Goal: Task Accomplishment & Management: Manage account settings

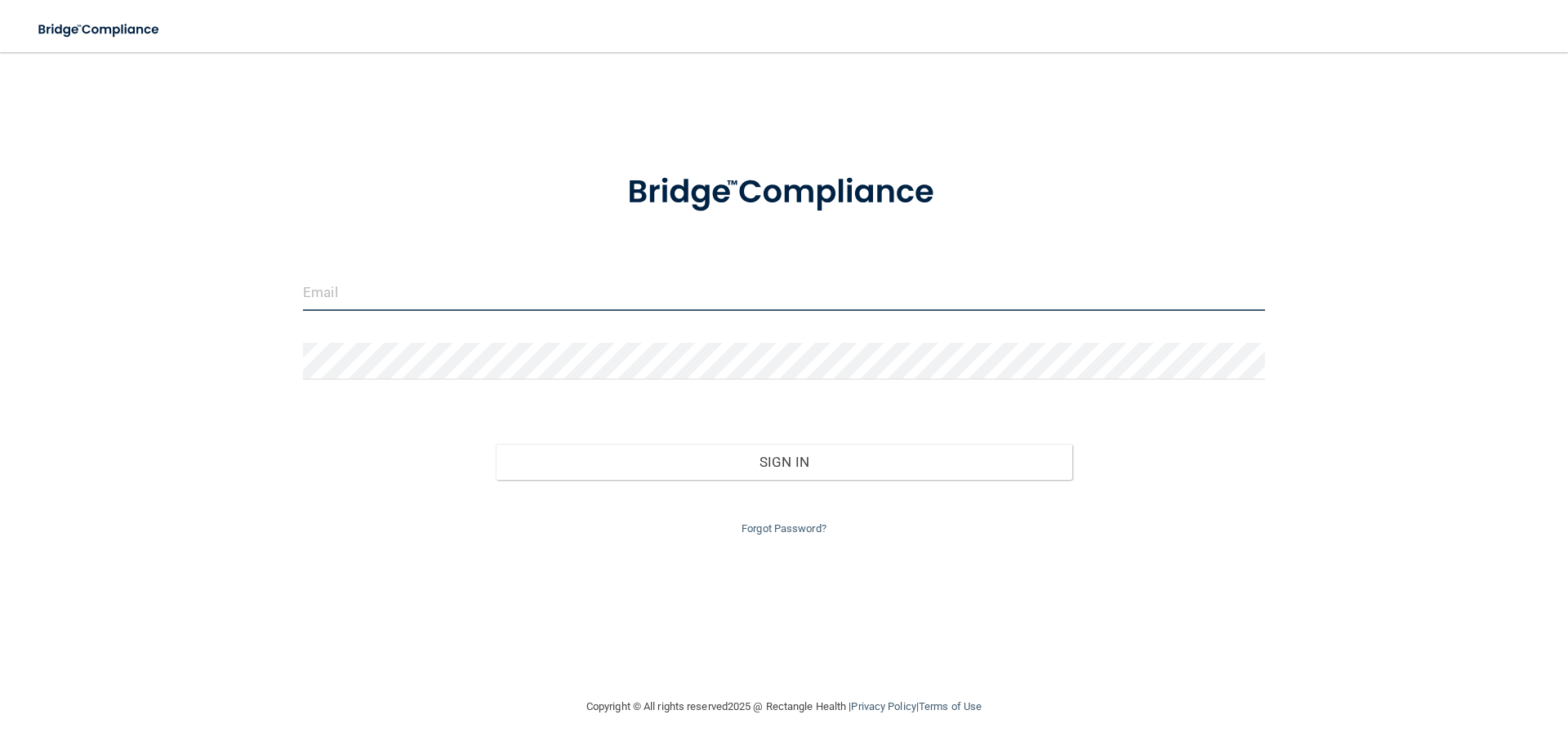
click at [413, 299] on input "email" at bounding box center [784, 293] width 962 height 37
type input "[EMAIL_ADDRESS][DOMAIN_NAME]"
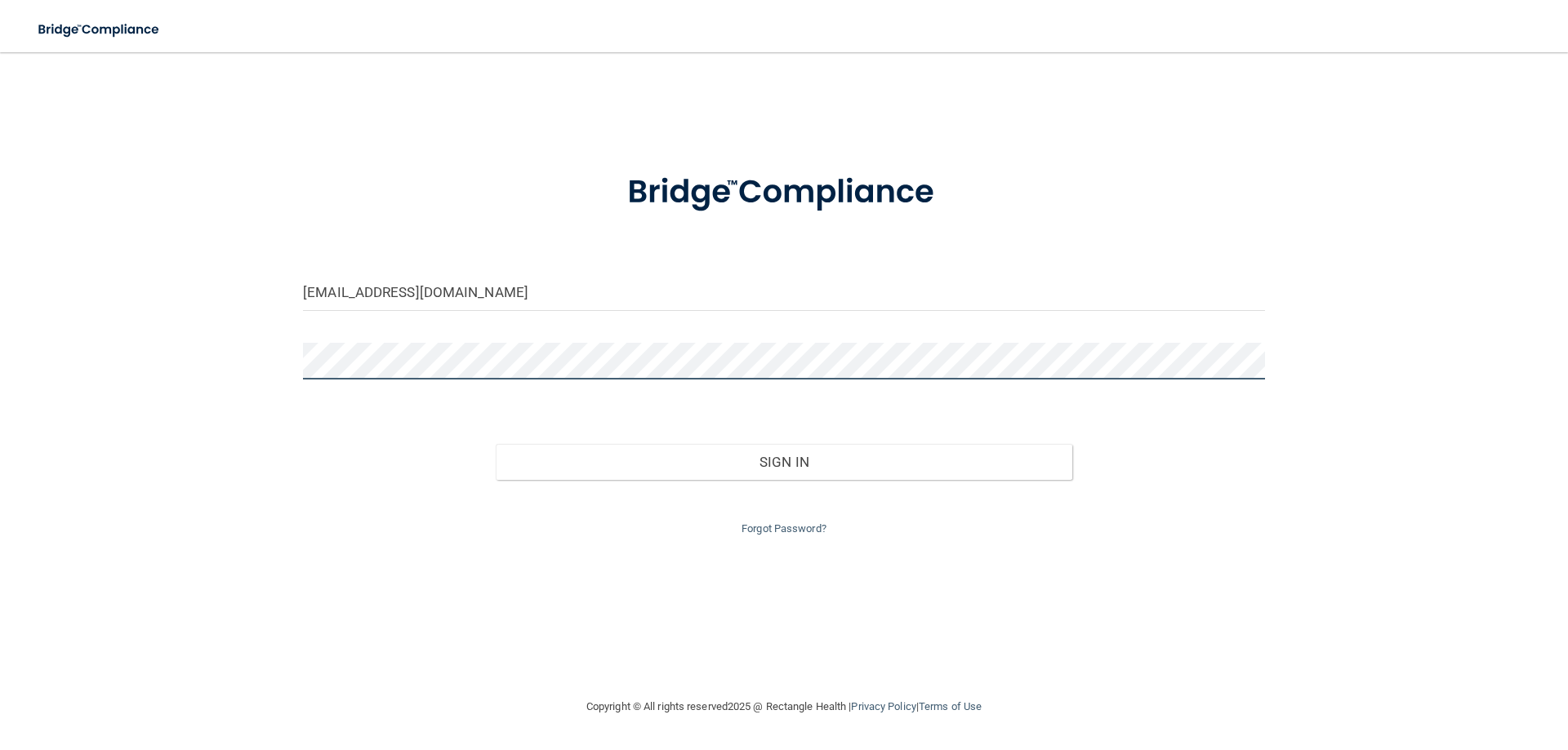
click at [495, 444] on button "Sign In" at bounding box center [784, 462] width 577 height 36
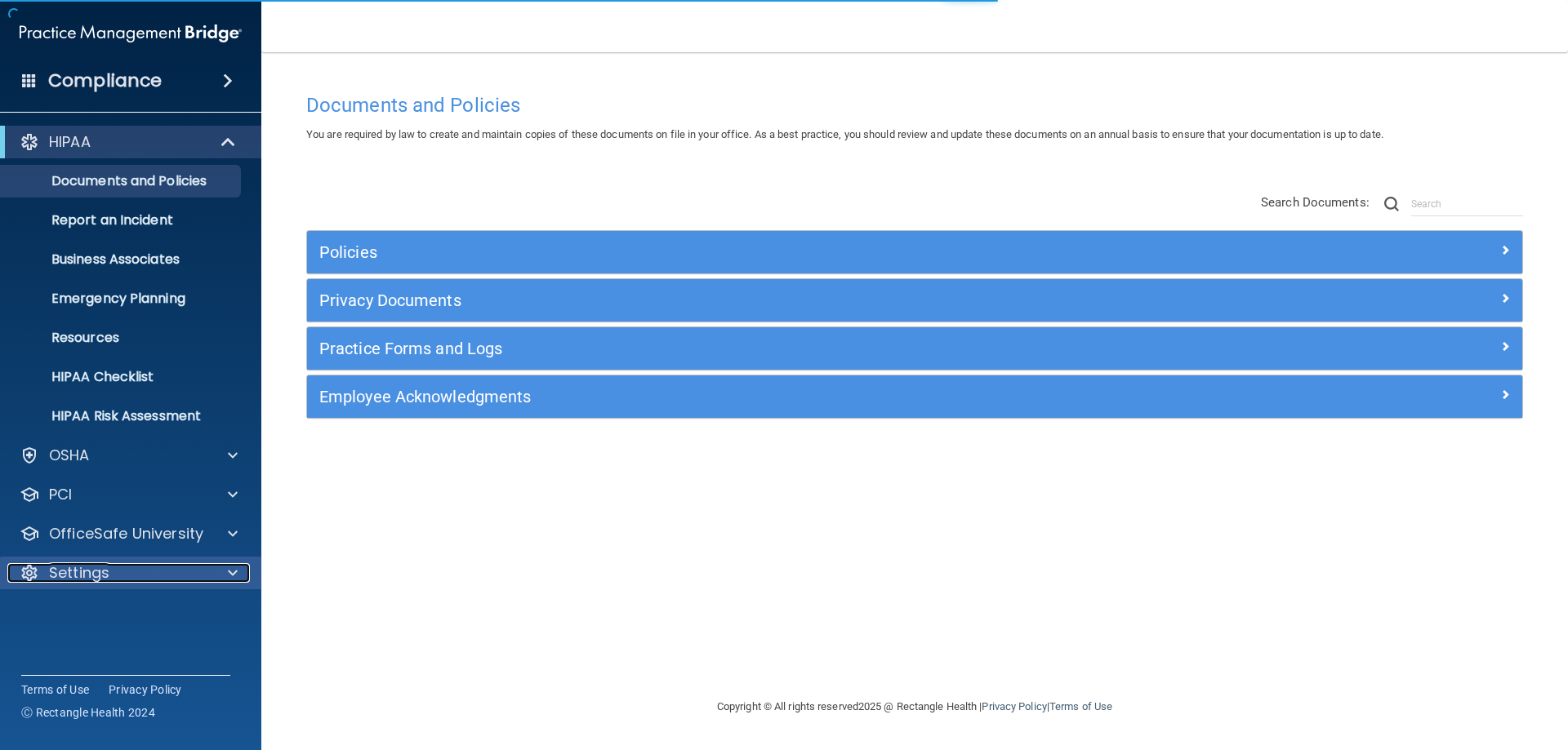
click at [207, 574] on div "Settings" at bounding box center [109, 572] width 203 height 20
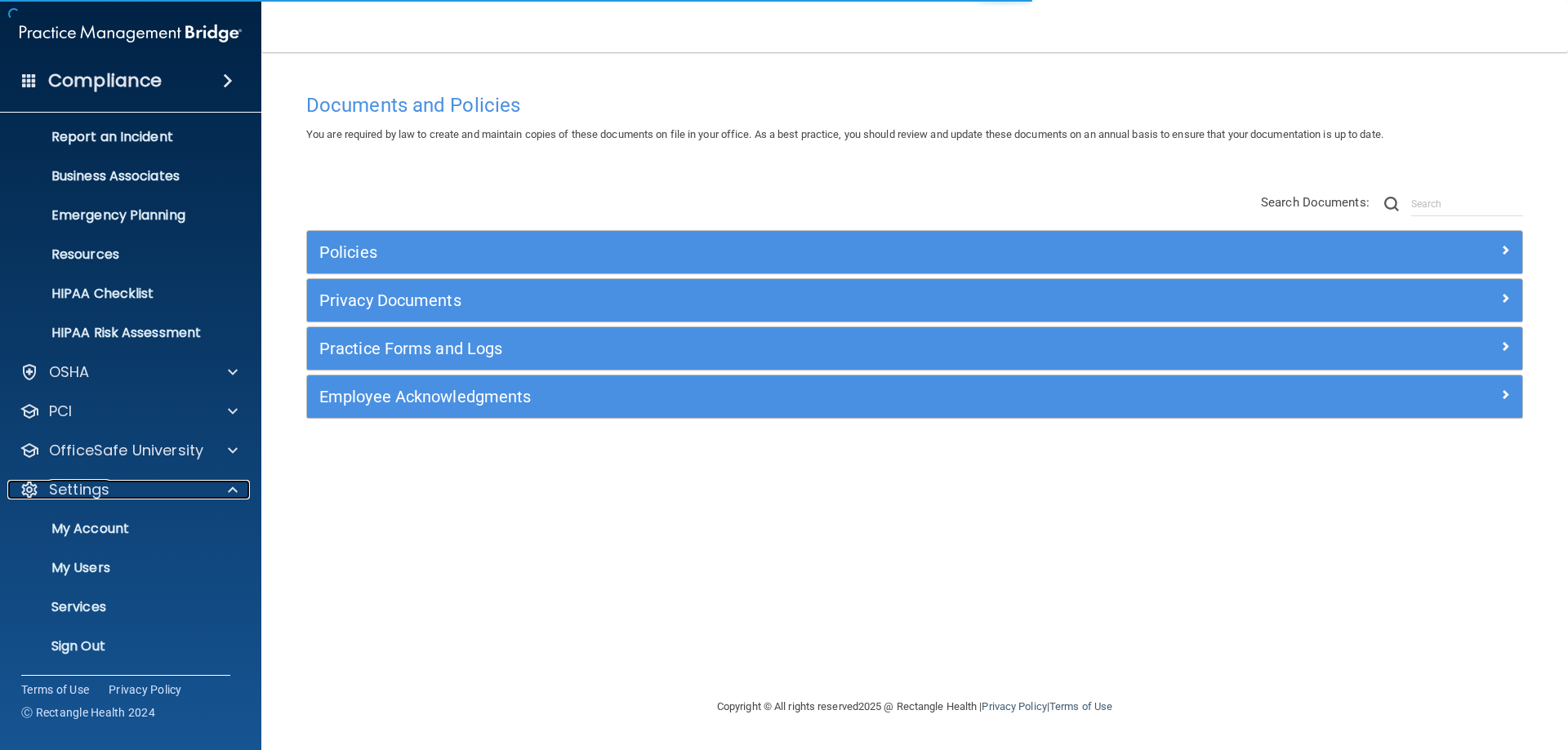
scroll to position [84, 0]
click at [84, 583] on link "My Users" at bounding box center [112, 567] width 257 height 33
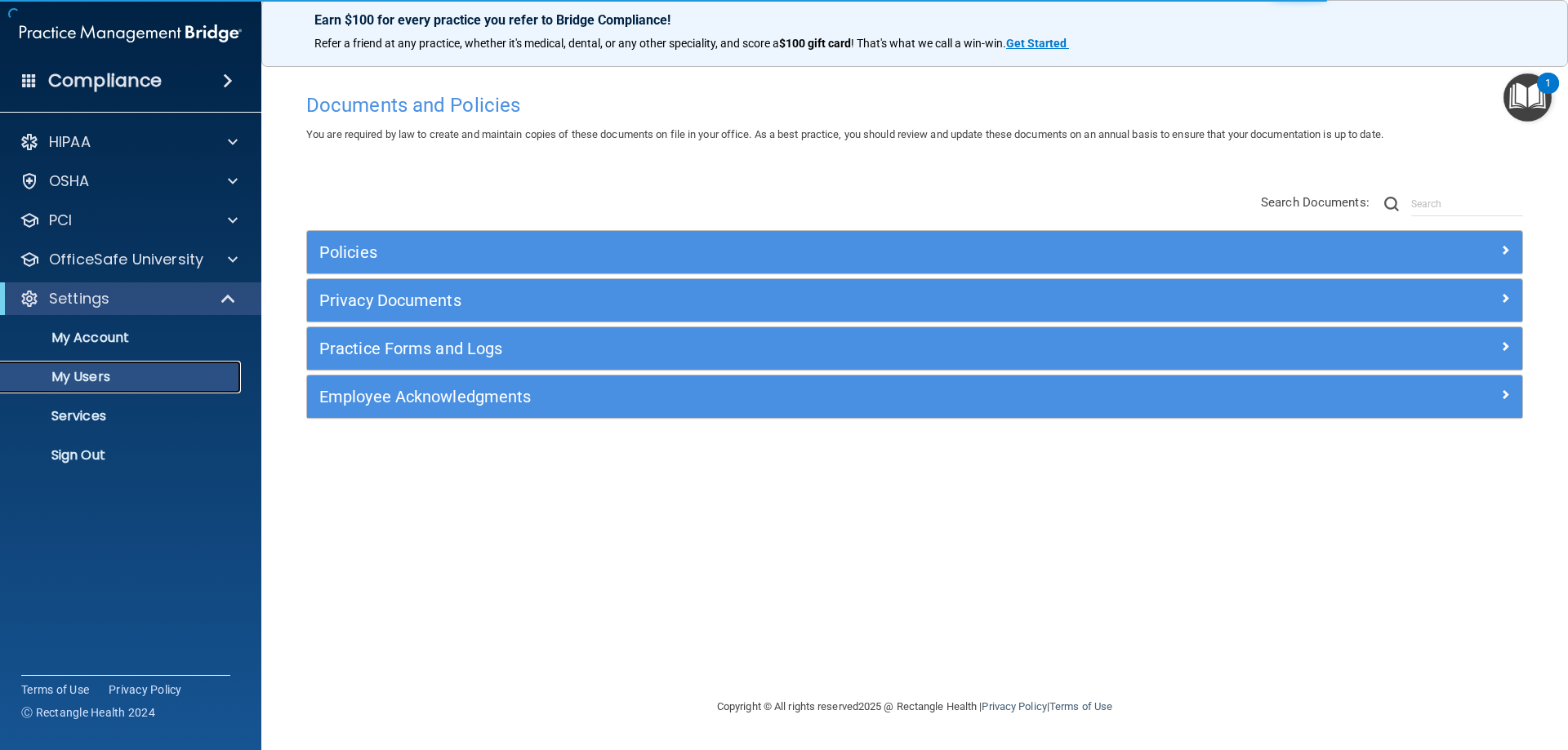
select select "20"
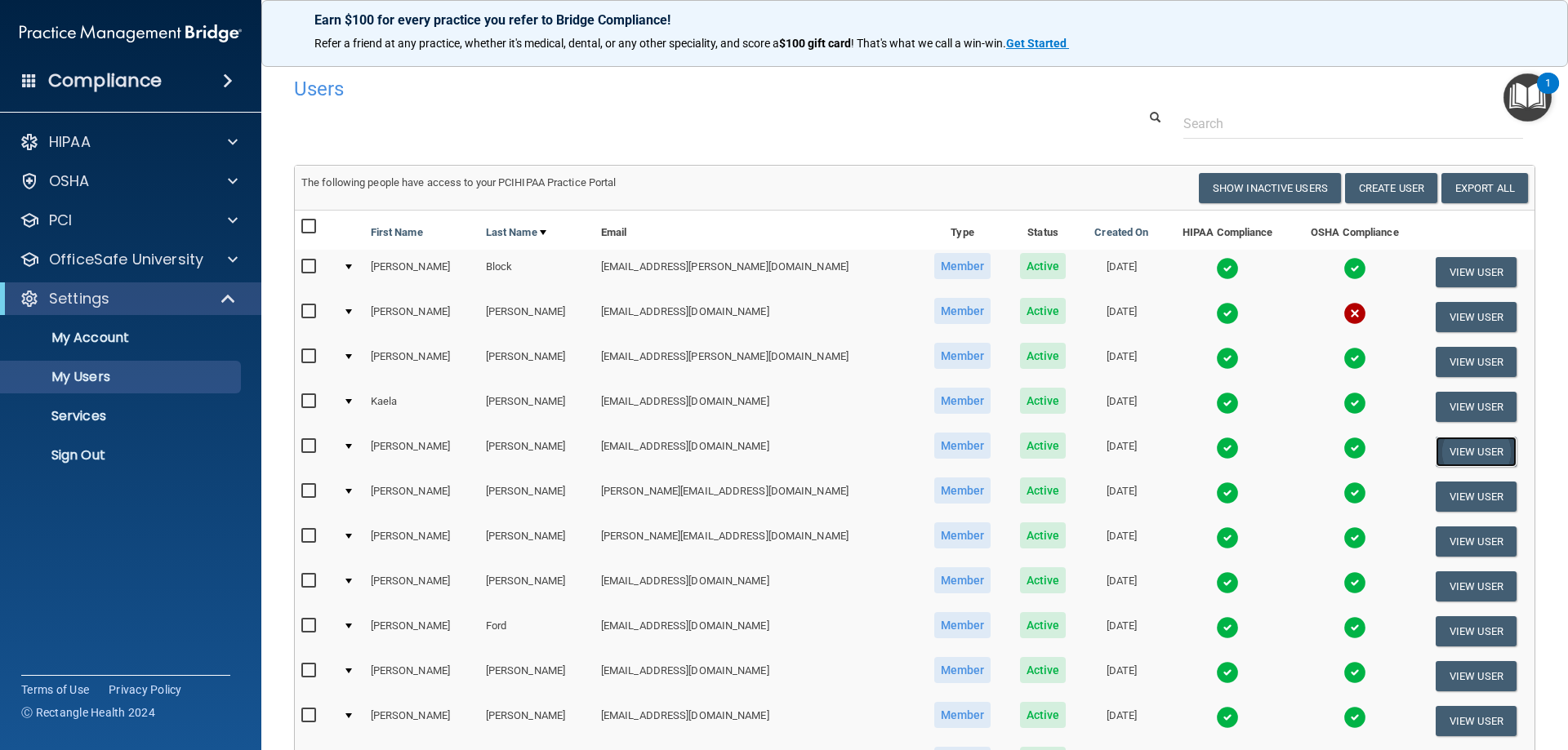
click at [1449, 447] on button "View User" at bounding box center [1476, 452] width 81 height 31
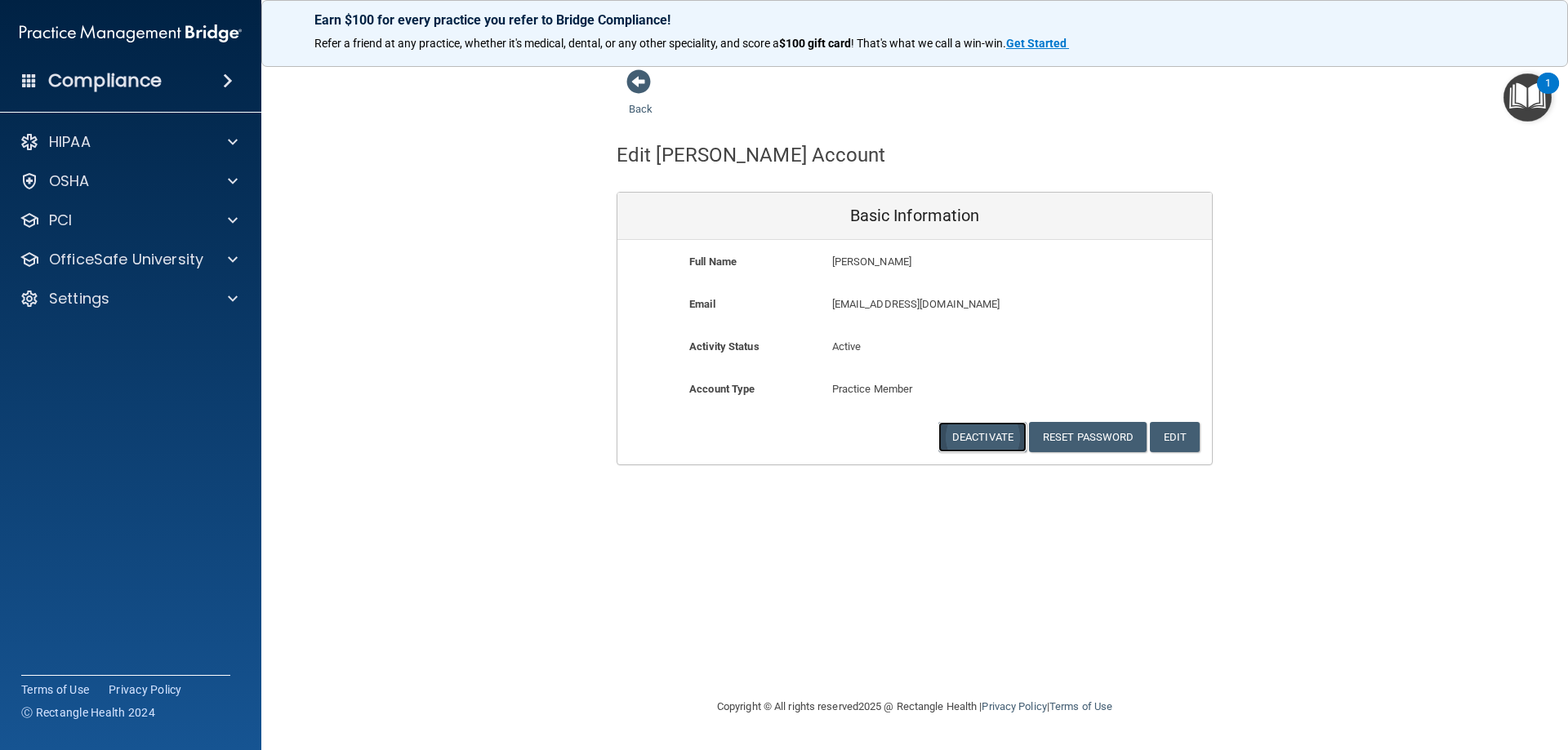
click at [980, 433] on button "Deactivate" at bounding box center [982, 437] width 88 height 31
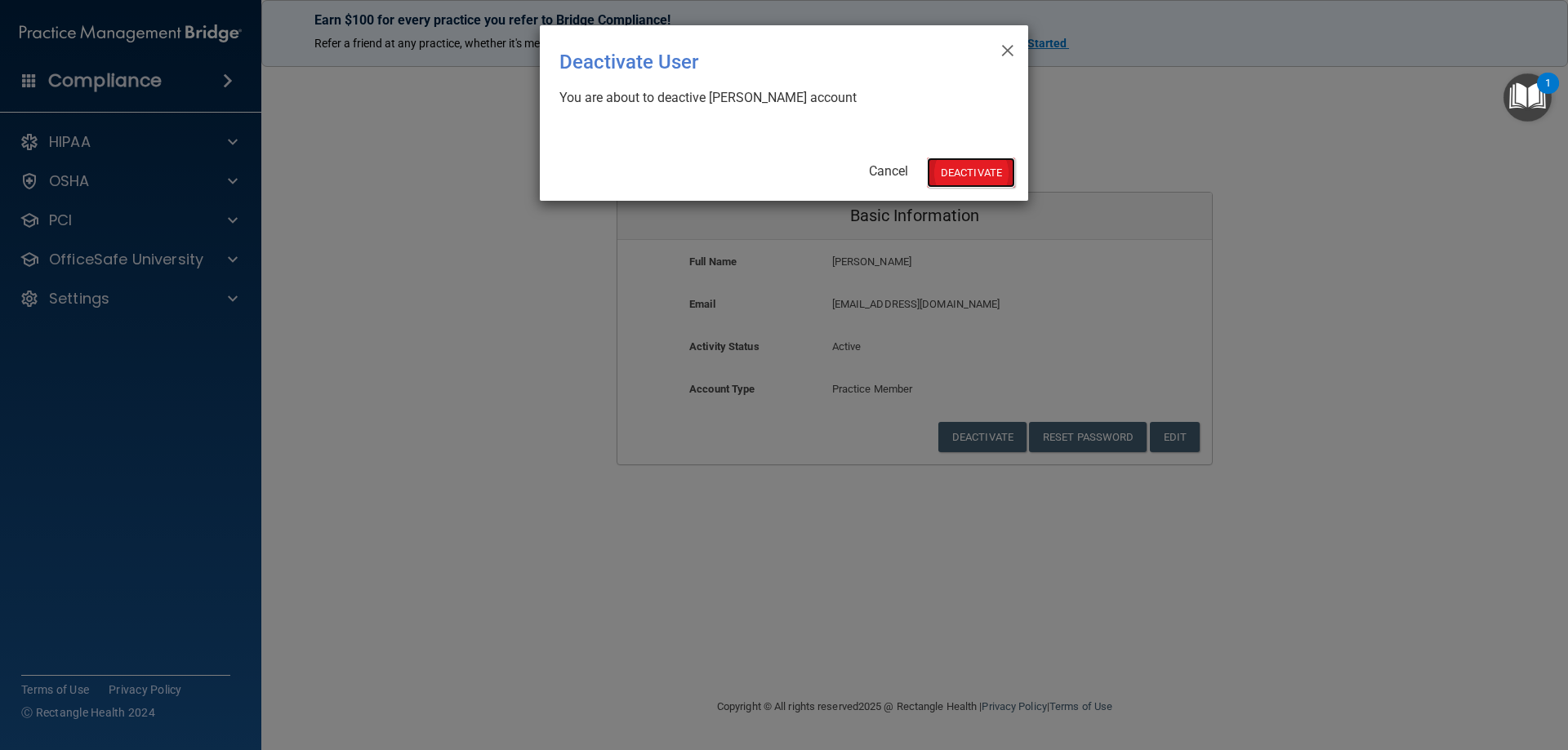
click at [982, 167] on button "Deactivate" at bounding box center [970, 173] width 88 height 31
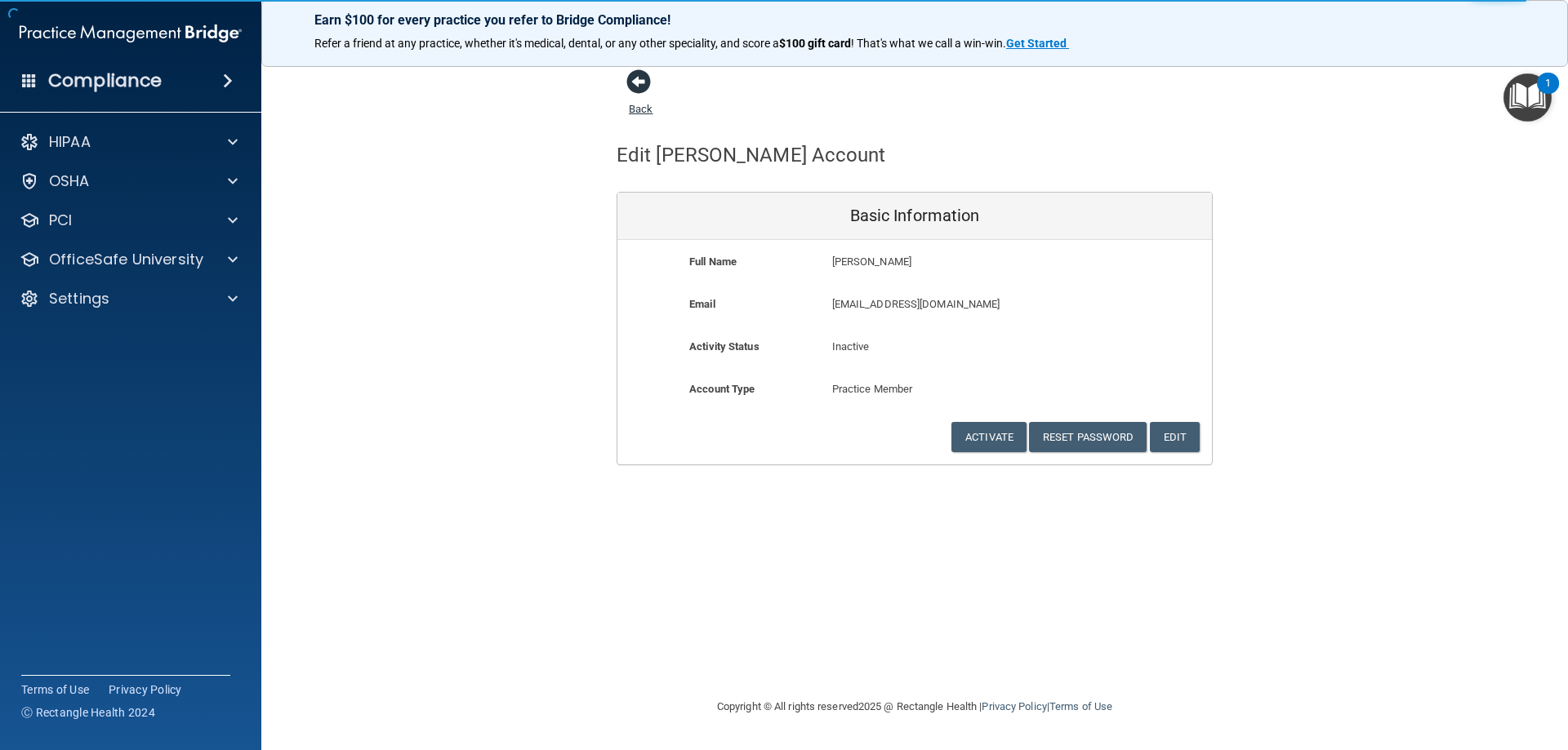
click at [640, 86] on span at bounding box center [639, 82] width 24 height 24
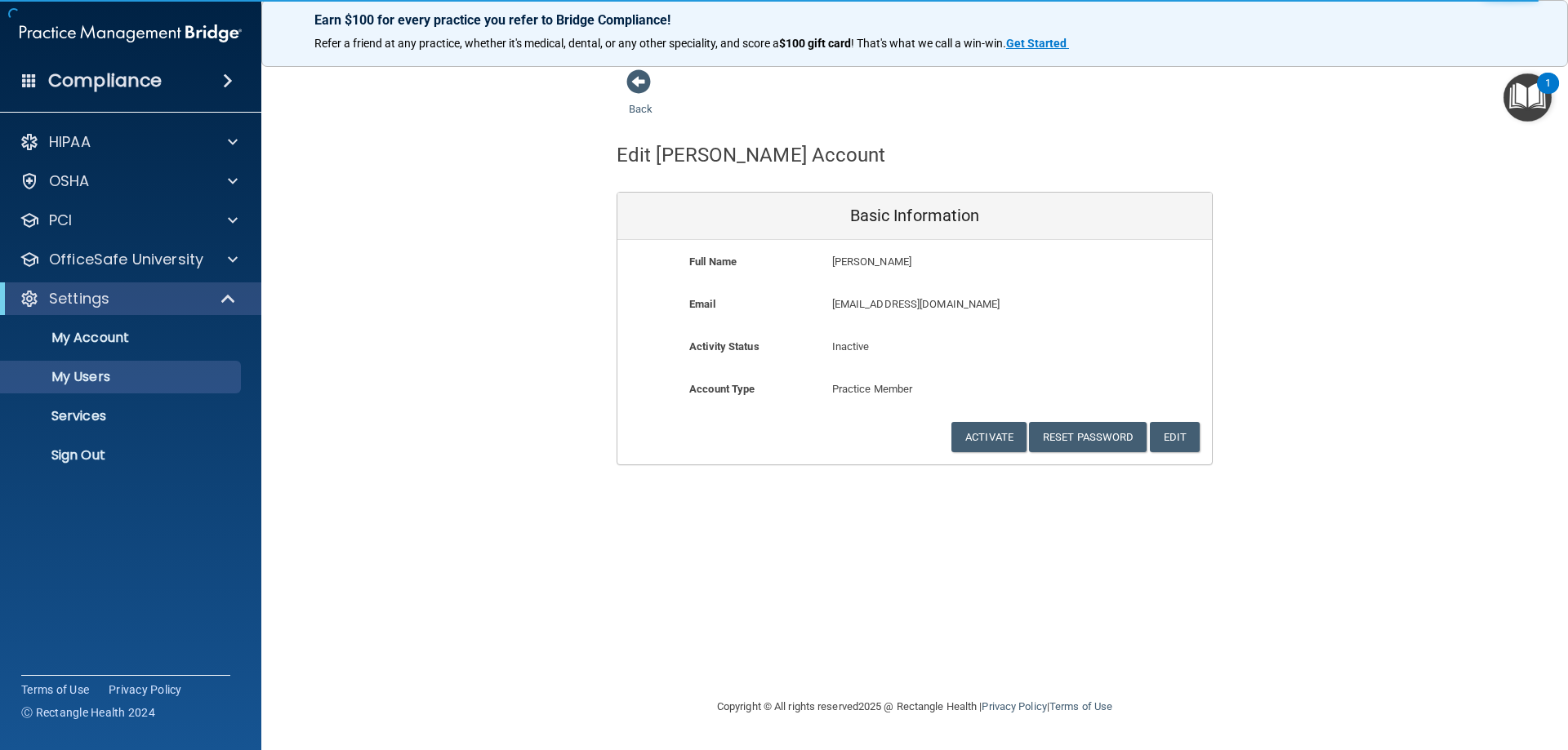
select select "20"
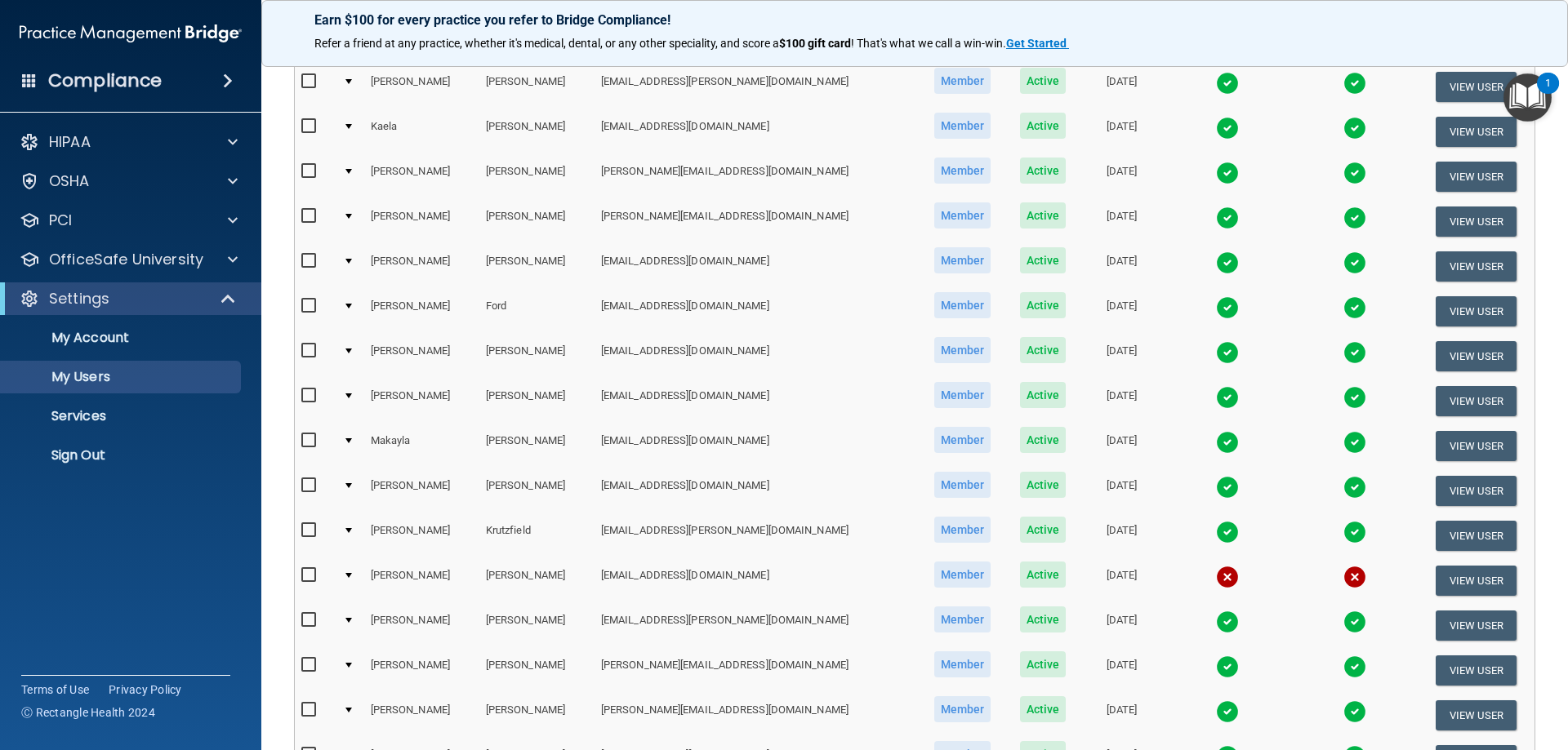
scroll to position [601, 0]
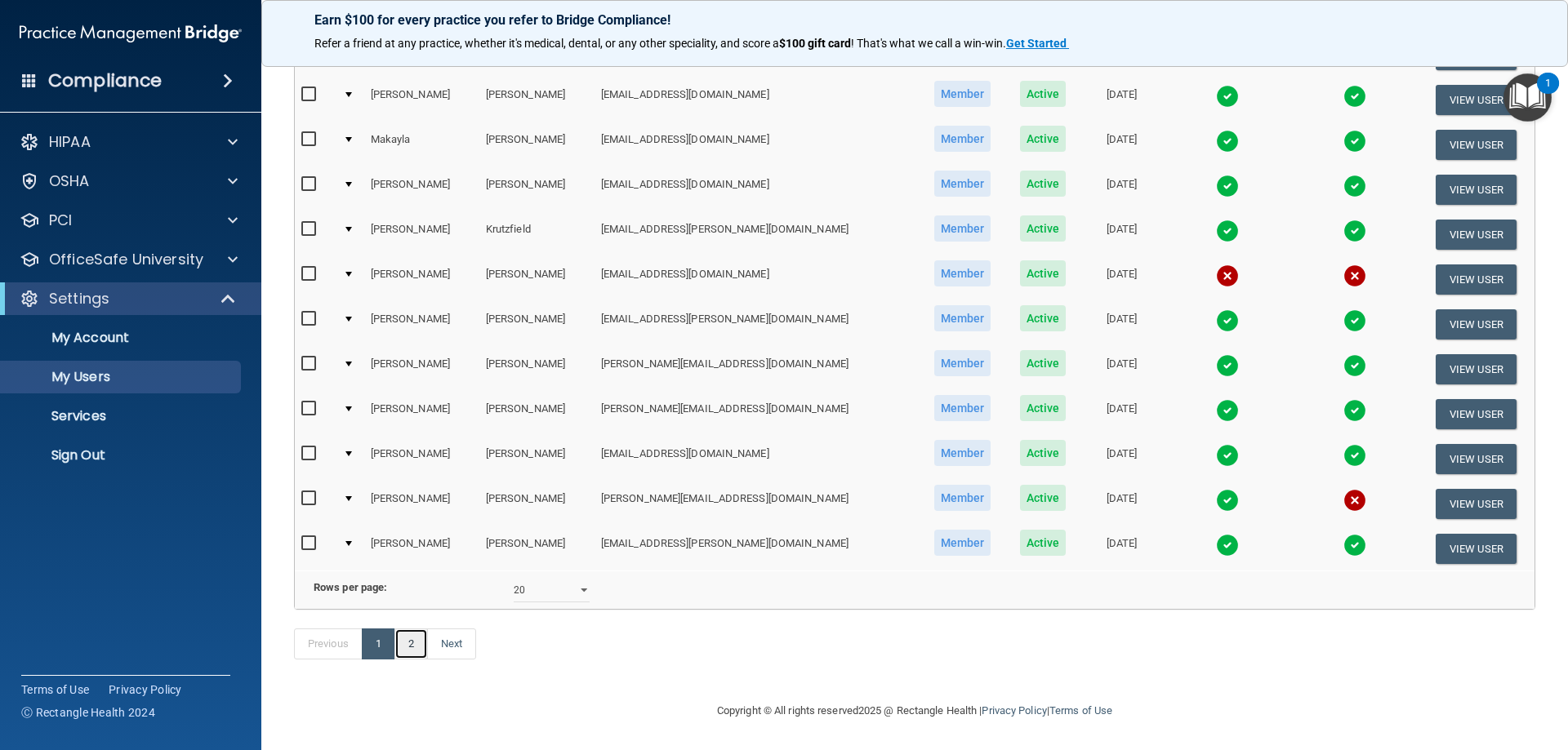
click at [419, 645] on link "2" at bounding box center [411, 643] width 33 height 31
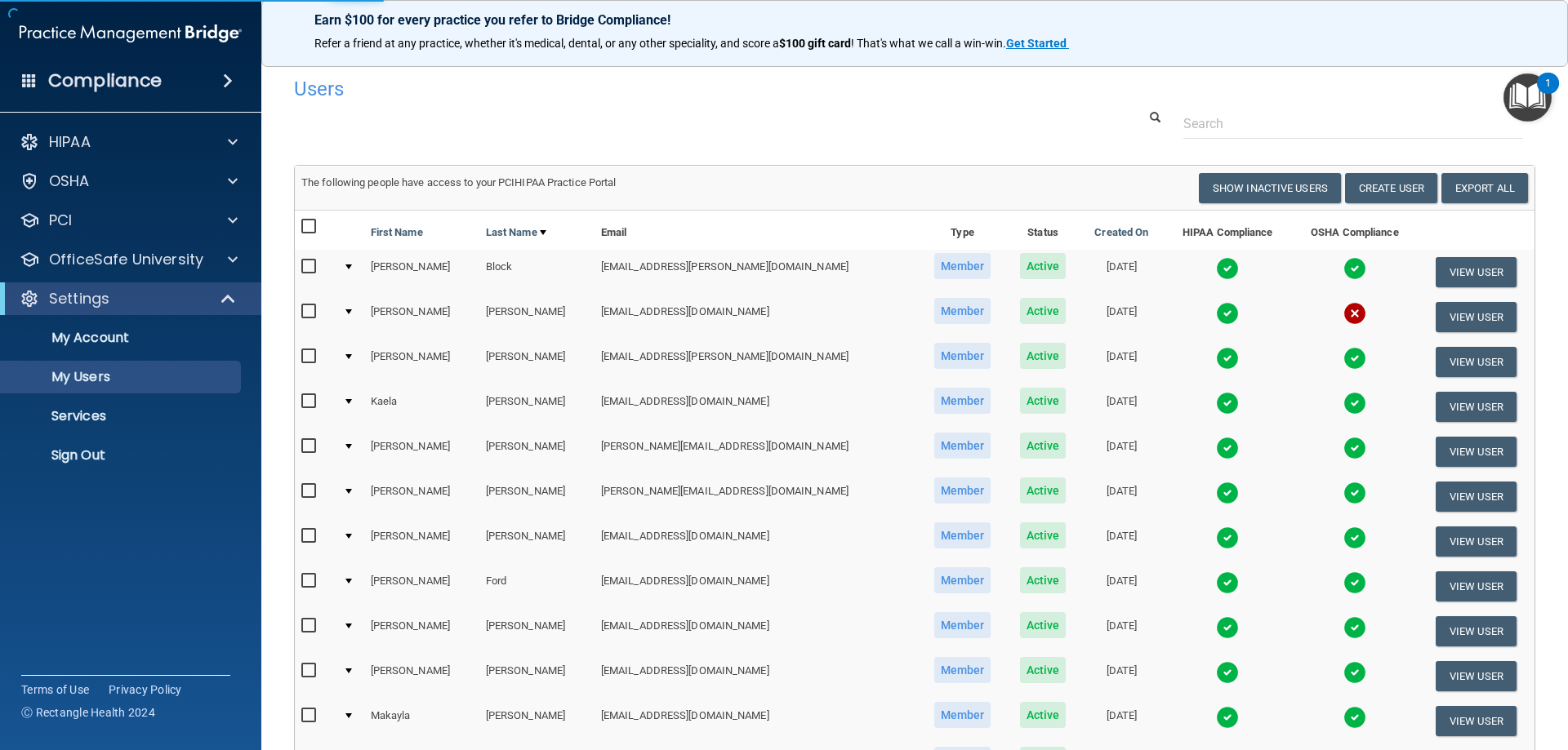
select select "20"
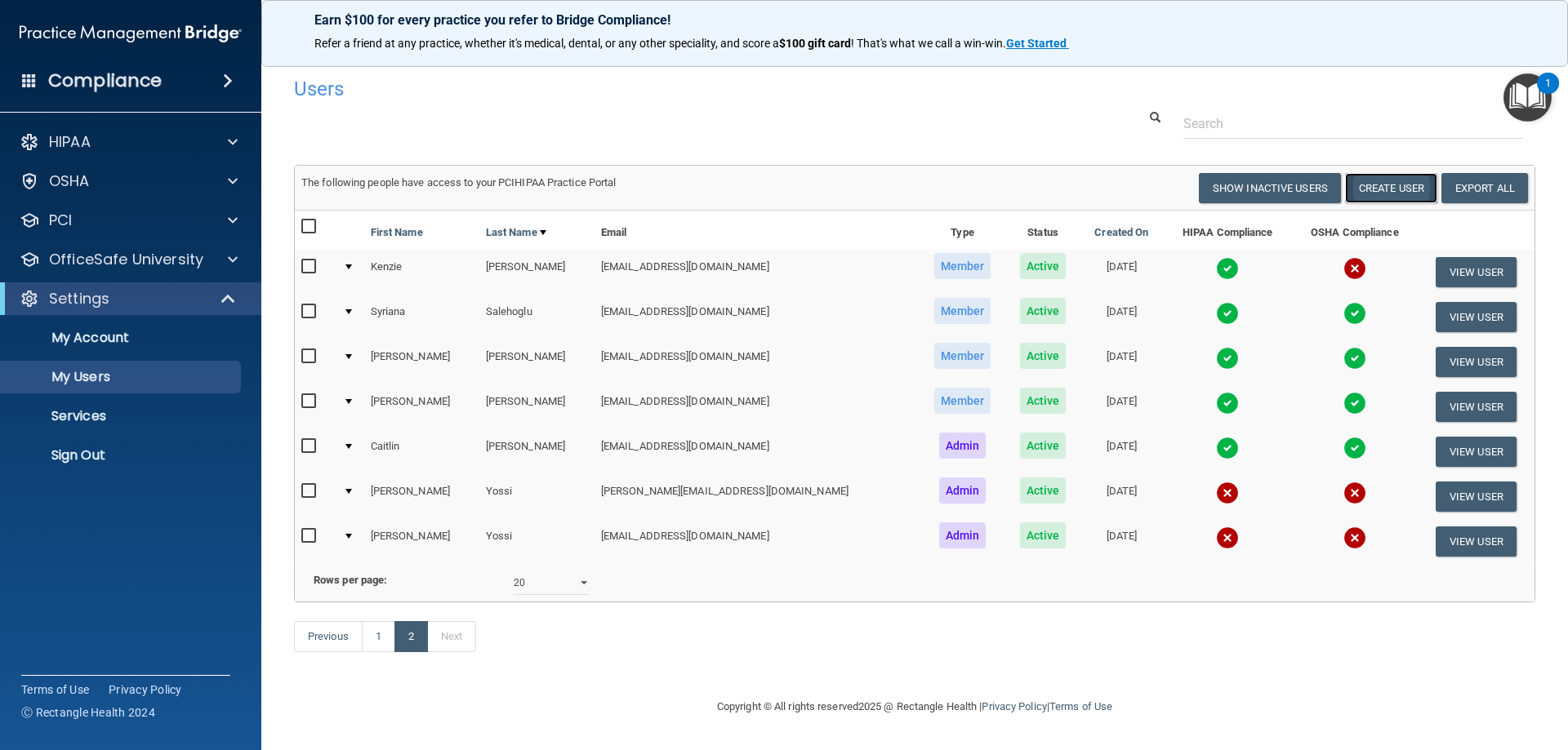
click at [1386, 184] on button "Create User" at bounding box center [1390, 188] width 92 height 31
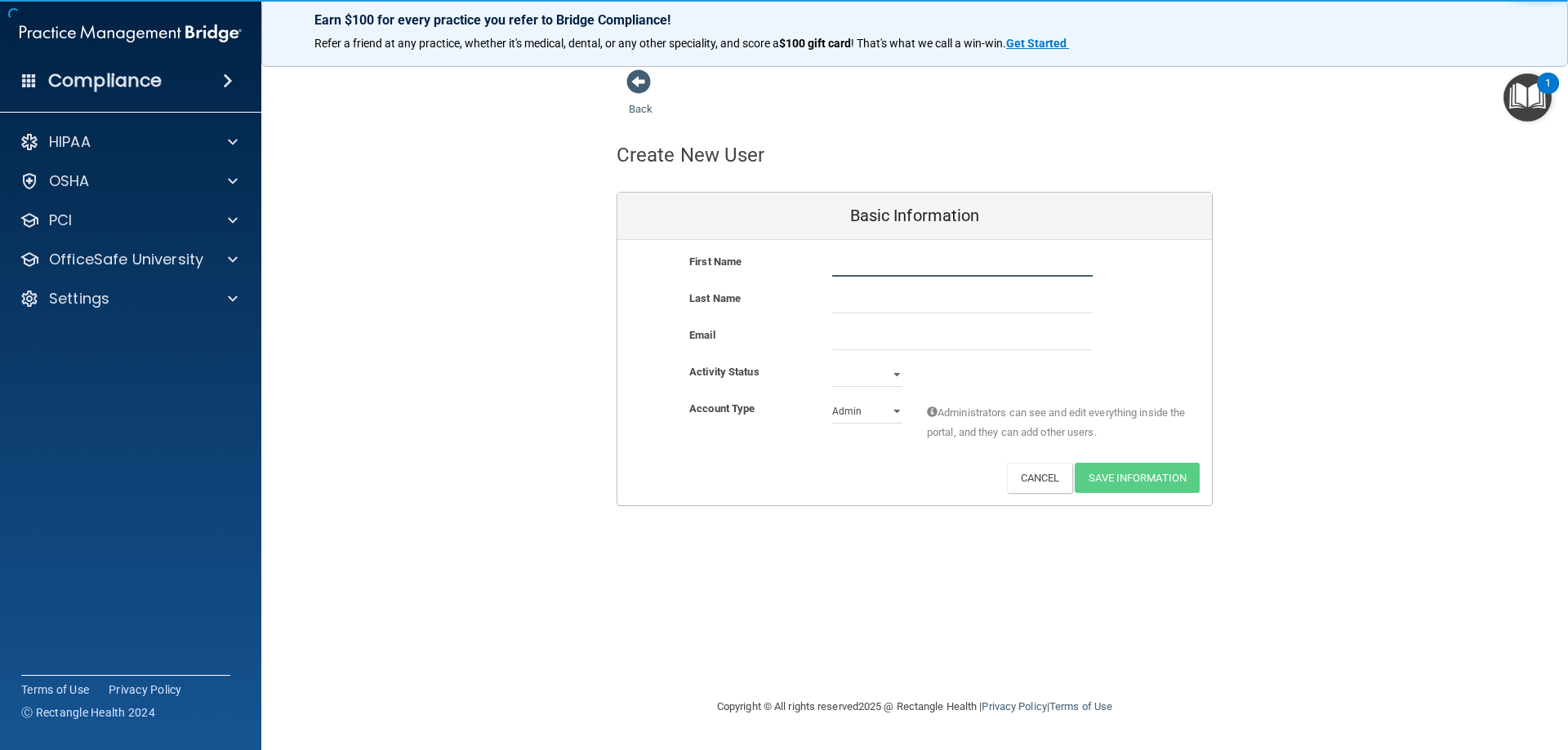
click at [864, 263] on input "text" at bounding box center [962, 264] width 260 height 24
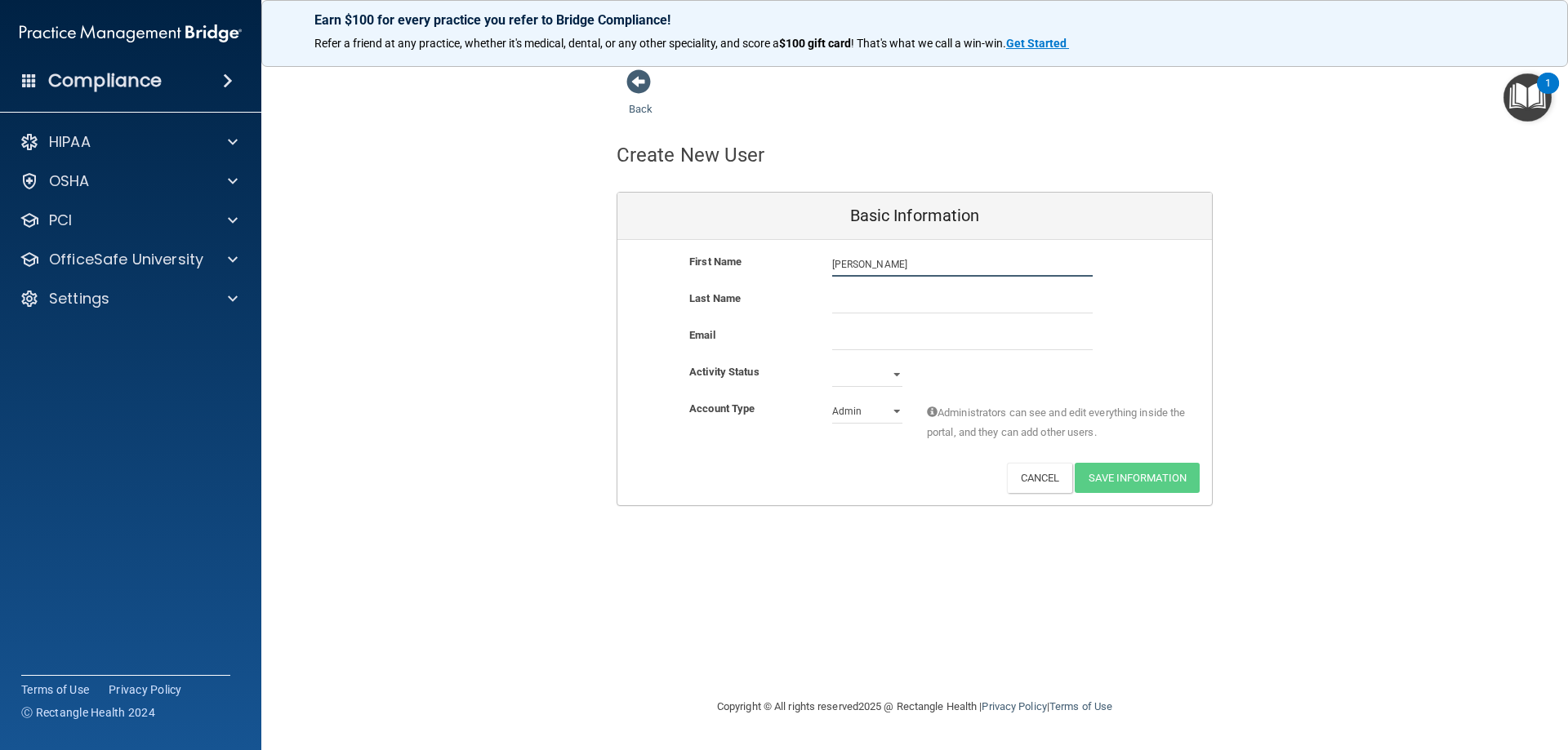
type input "[PERSON_NAME]"
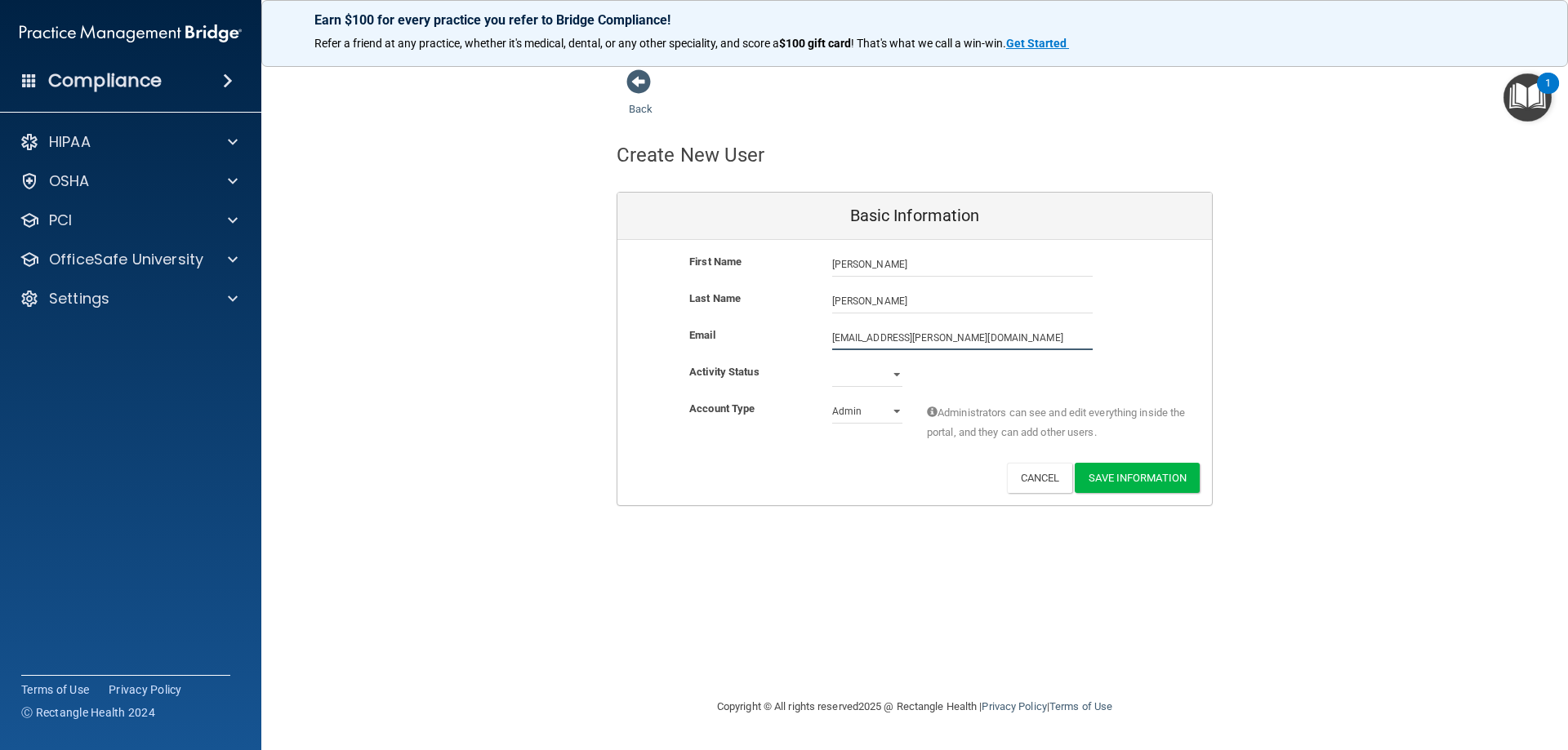
type input "[EMAIL_ADDRESS][PERSON_NAME][DOMAIN_NAME]"
click at [872, 376] on select "Active Inactive" at bounding box center [867, 375] width 71 height 24
select select "active"
click at [832, 362] on select "Active Inactive" at bounding box center [867, 375] width 71 height 24
click at [841, 410] on select "Admin Member" at bounding box center [867, 412] width 71 height 24
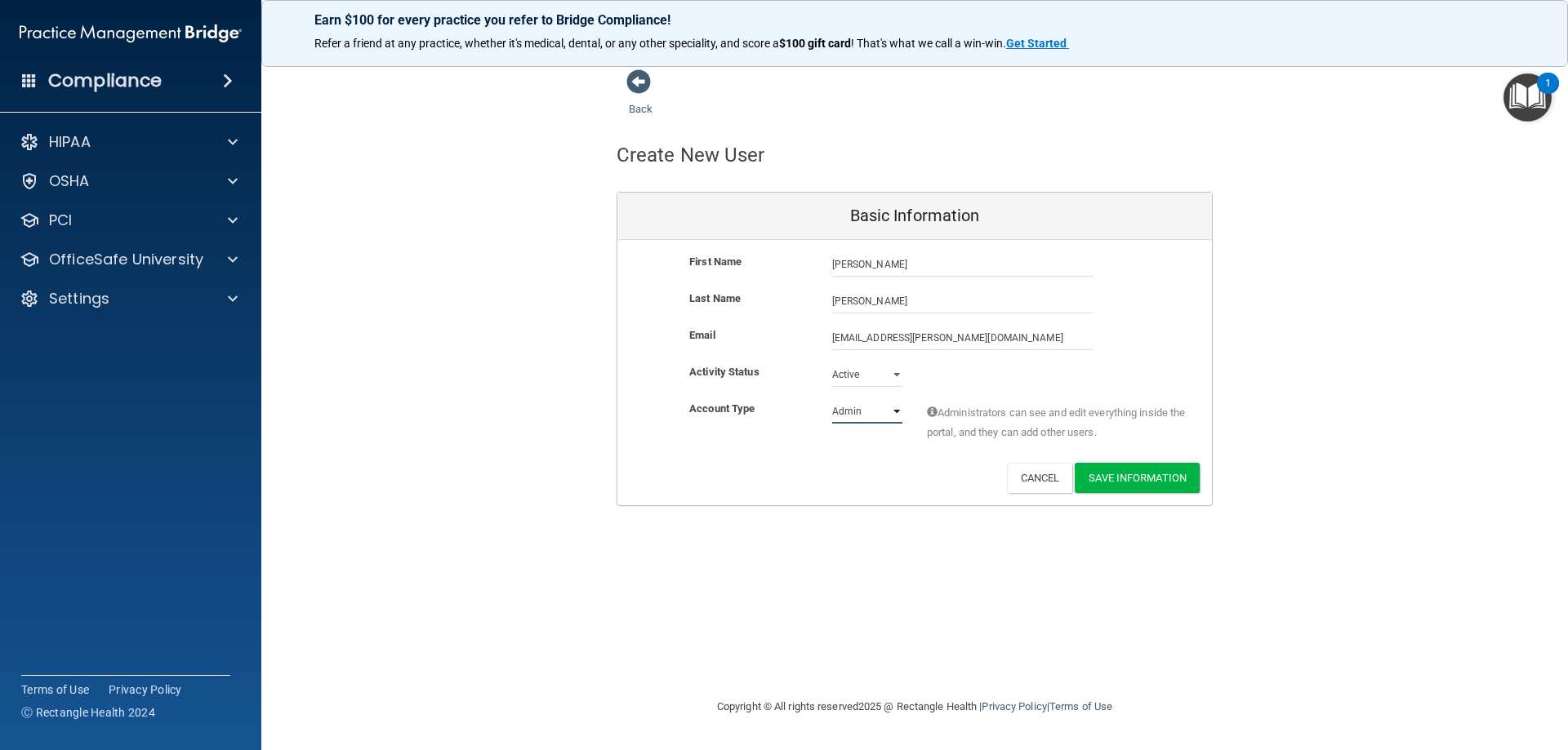
select select "practice_member"
click at [832, 400] on select "Admin Member" at bounding box center [867, 412] width 71 height 24
click at [1133, 480] on button "Save Information" at bounding box center [1137, 478] width 125 height 31
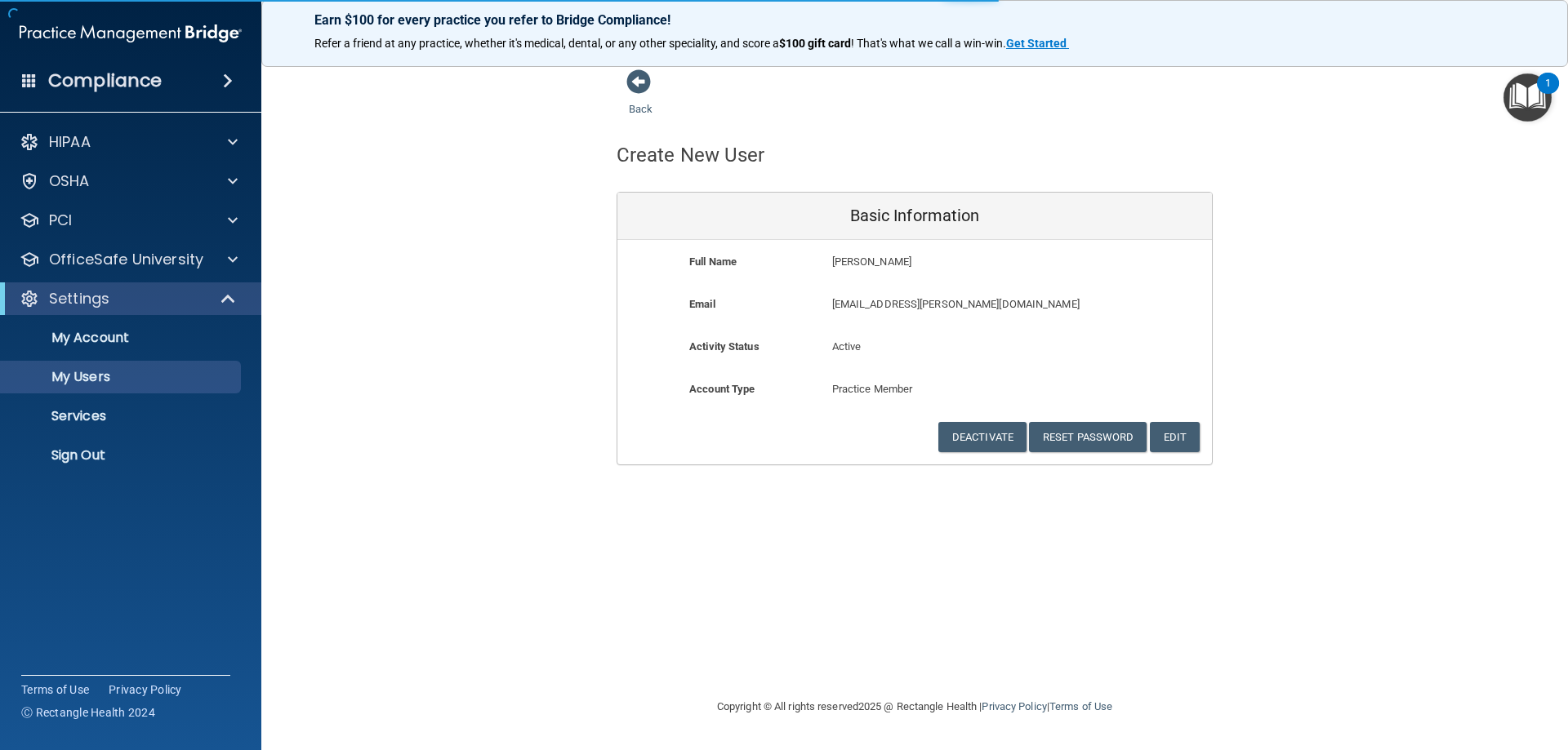
select select "20"
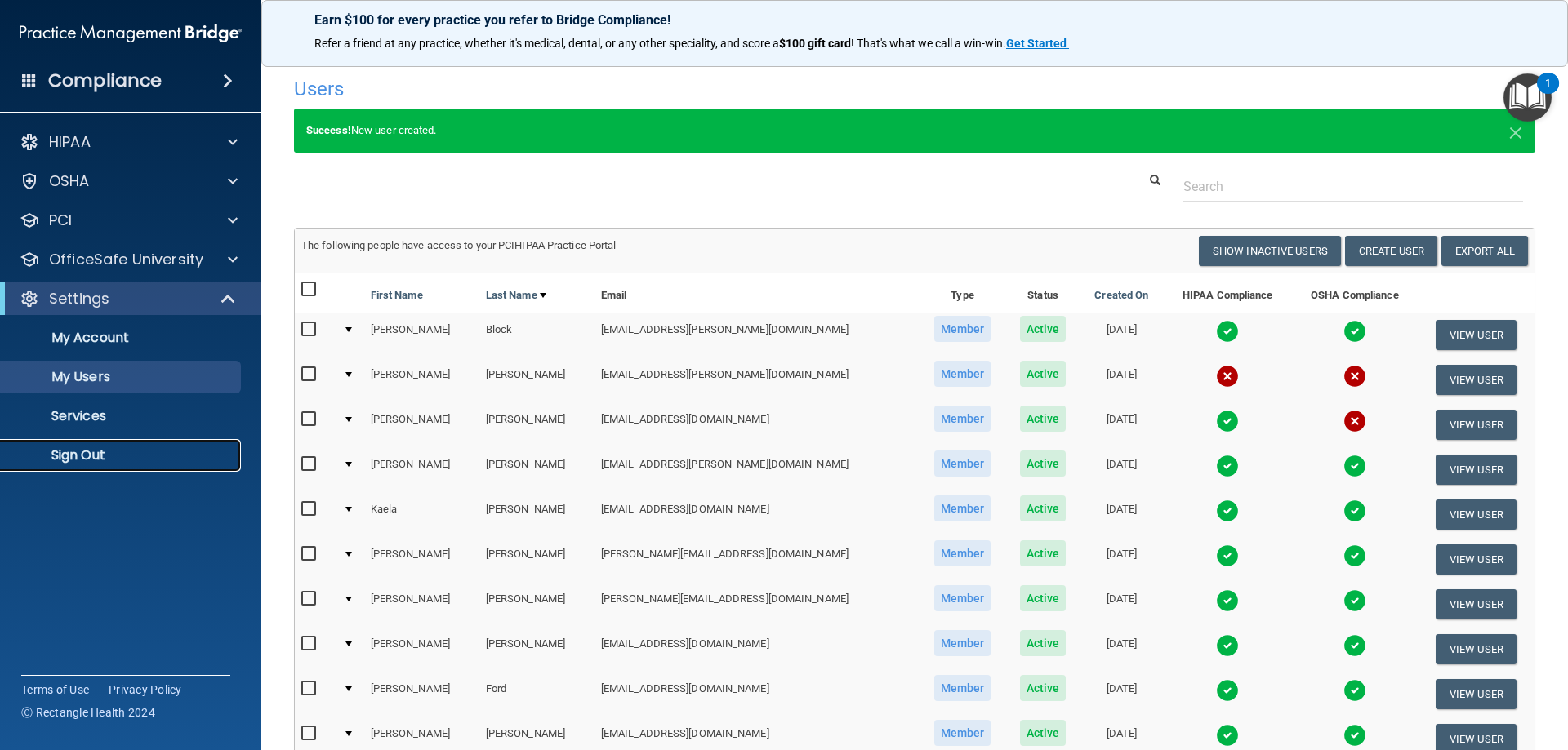
click at [64, 452] on p "Sign Out" at bounding box center [122, 455] width 223 height 17
